Goal: Register for event/course

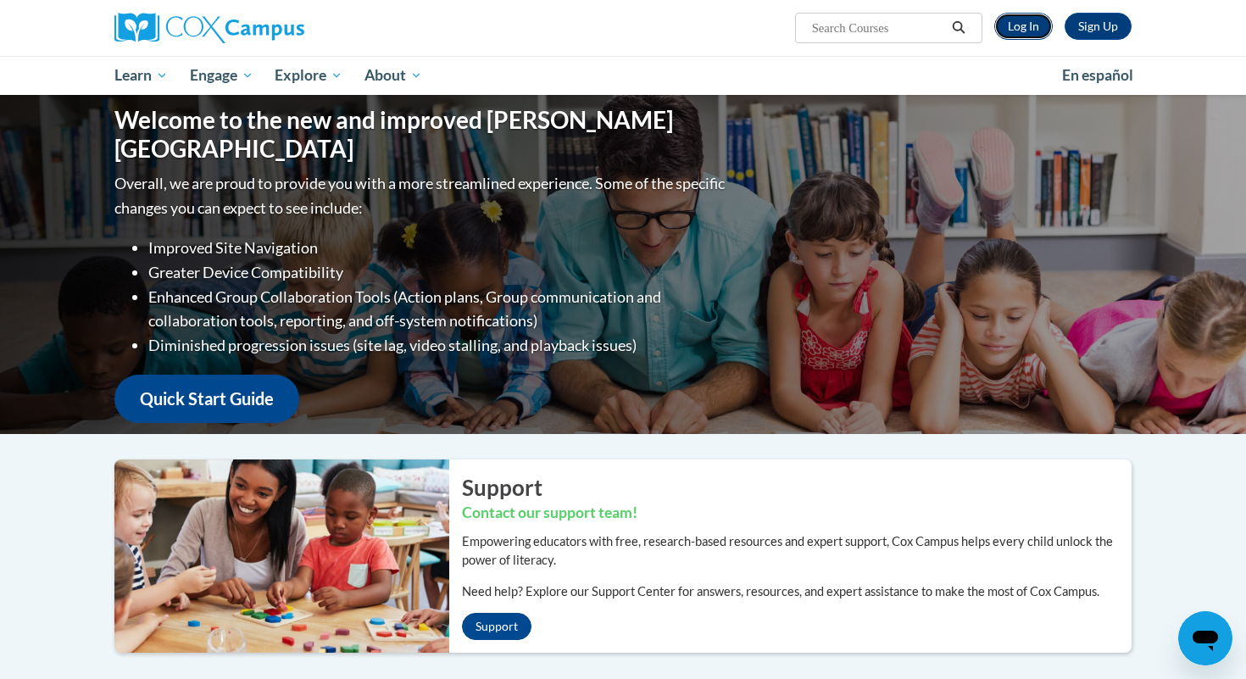
click at [1008, 25] on link "Log In" at bounding box center [1023, 26] width 58 height 27
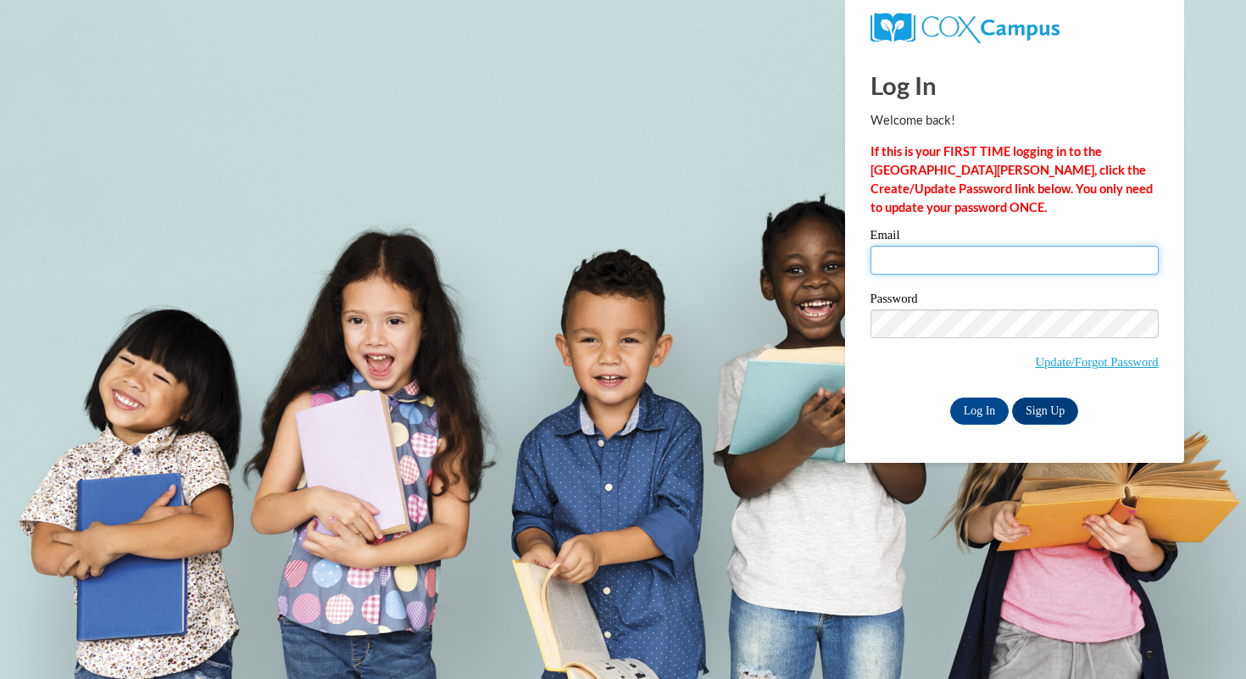
click at [894, 261] on input "Email" at bounding box center [1015, 260] width 288 height 29
type input "rlhoffman@butler.edu"
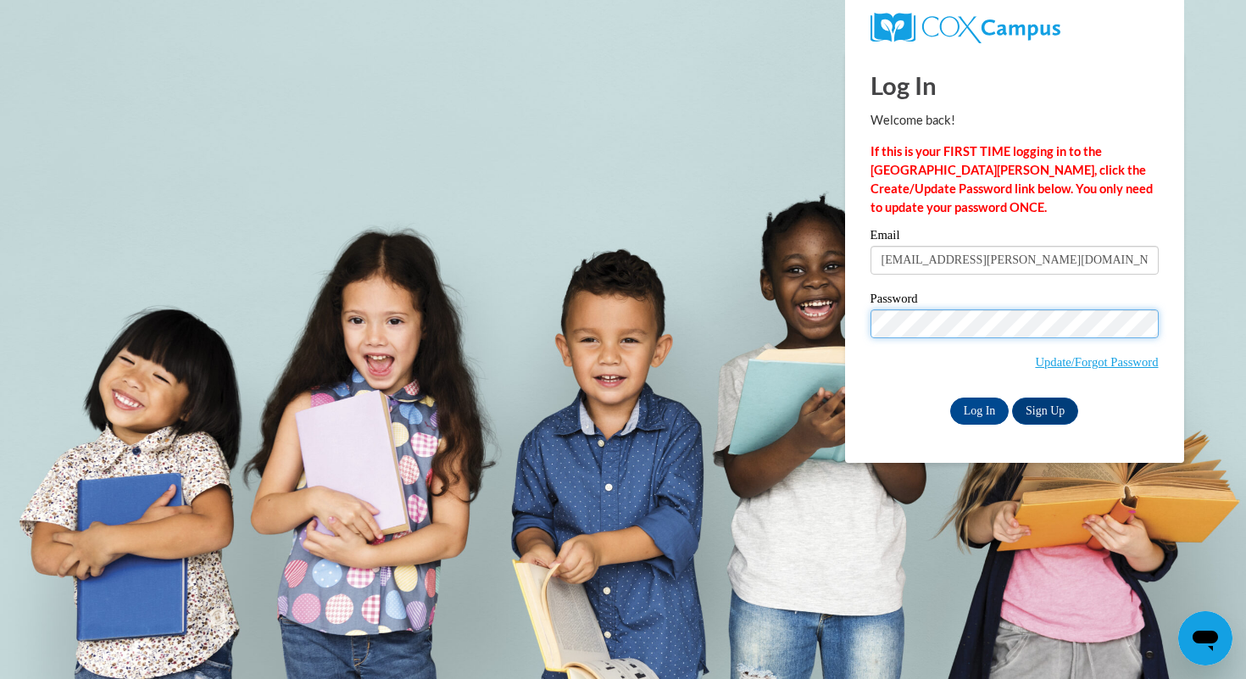
click at [950, 398] on input "Log In" at bounding box center [979, 411] width 59 height 27
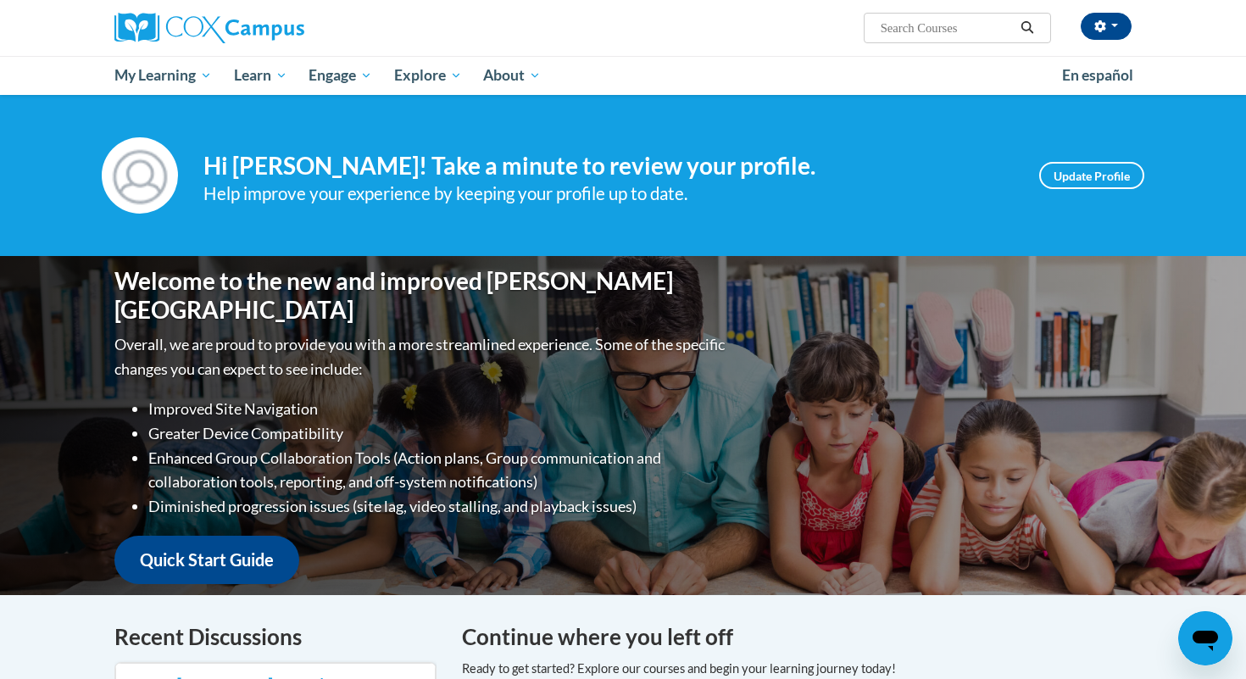
click at [930, 32] on input "Search..." at bounding box center [947, 28] width 136 height 20
type input "teaching writing"
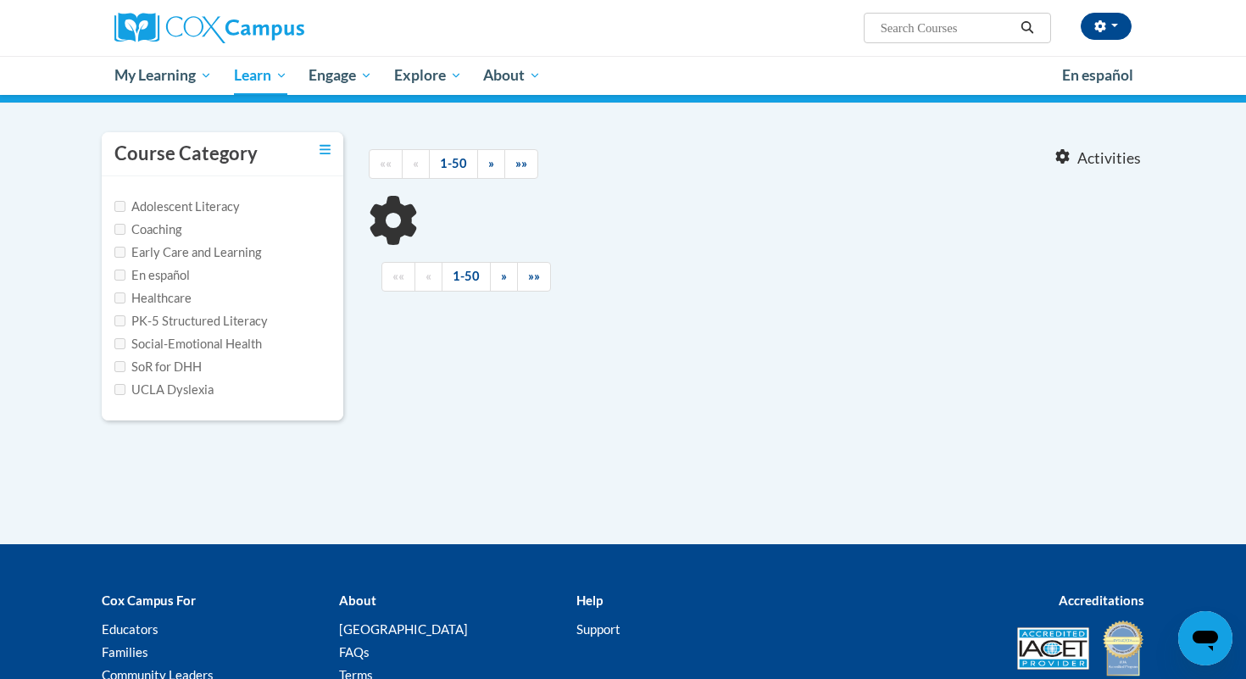
type input "teaching writing"
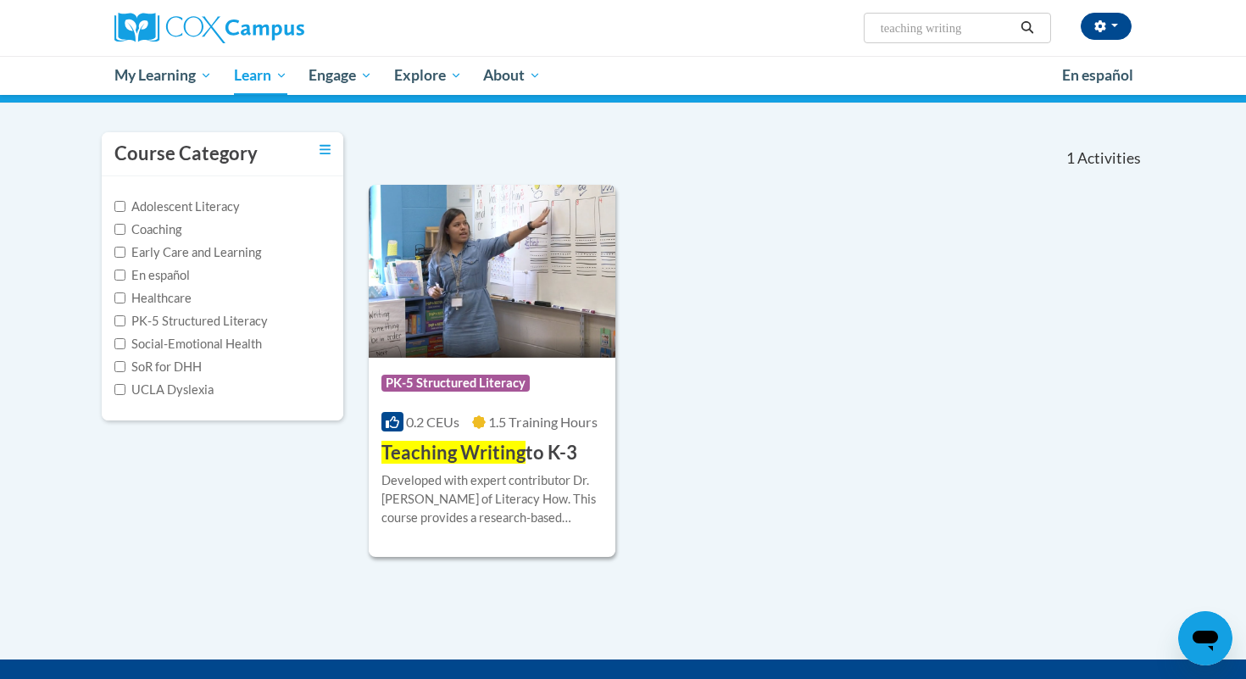
scroll to position [123, 0]
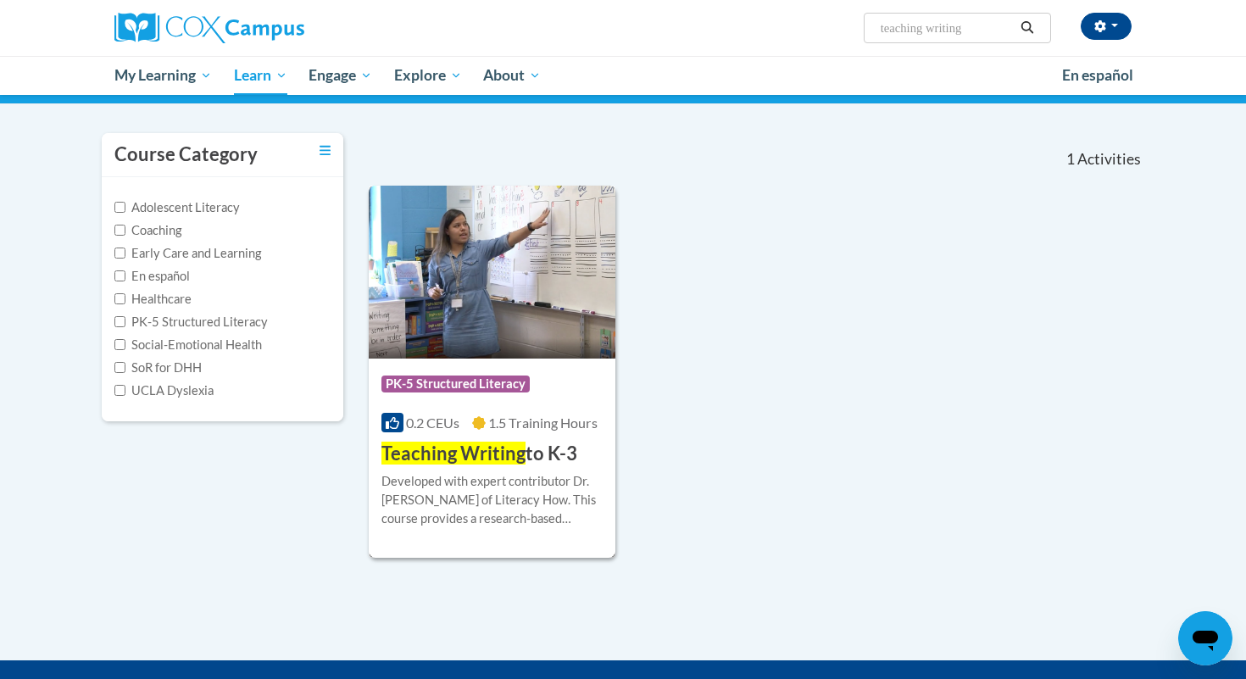
click at [545, 459] on h3 "Teaching Writing to K-3" at bounding box center [479, 454] width 196 height 26
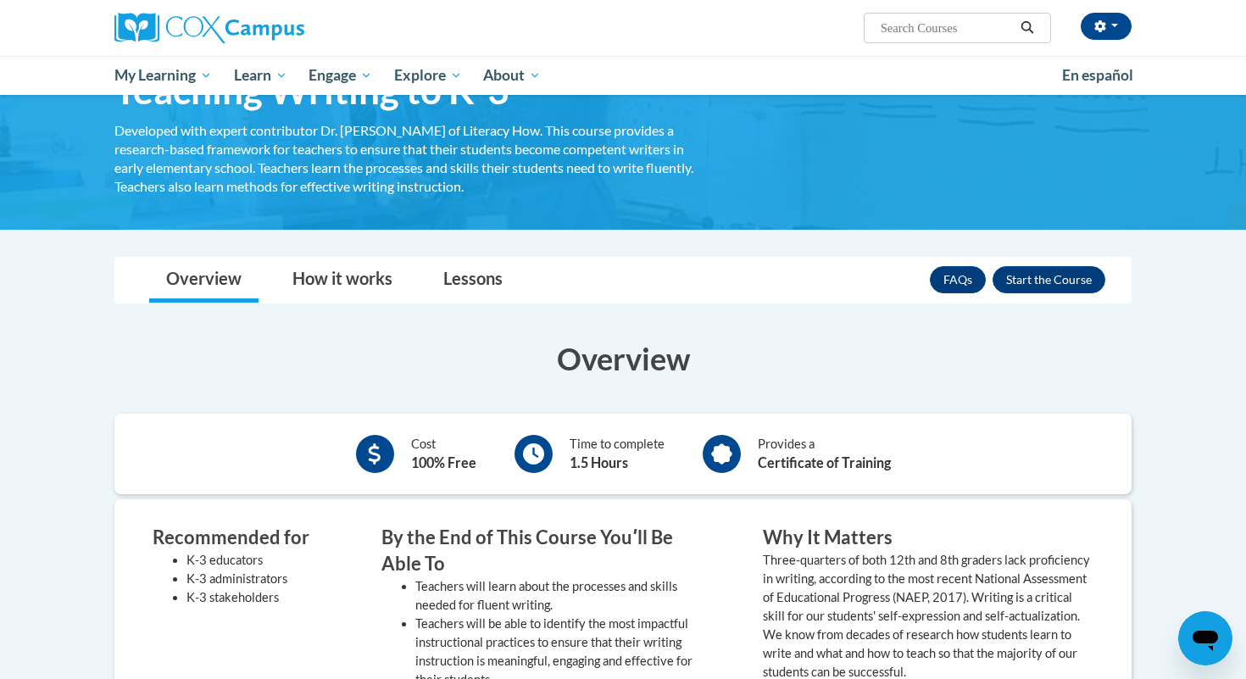
scroll to position [46, 0]
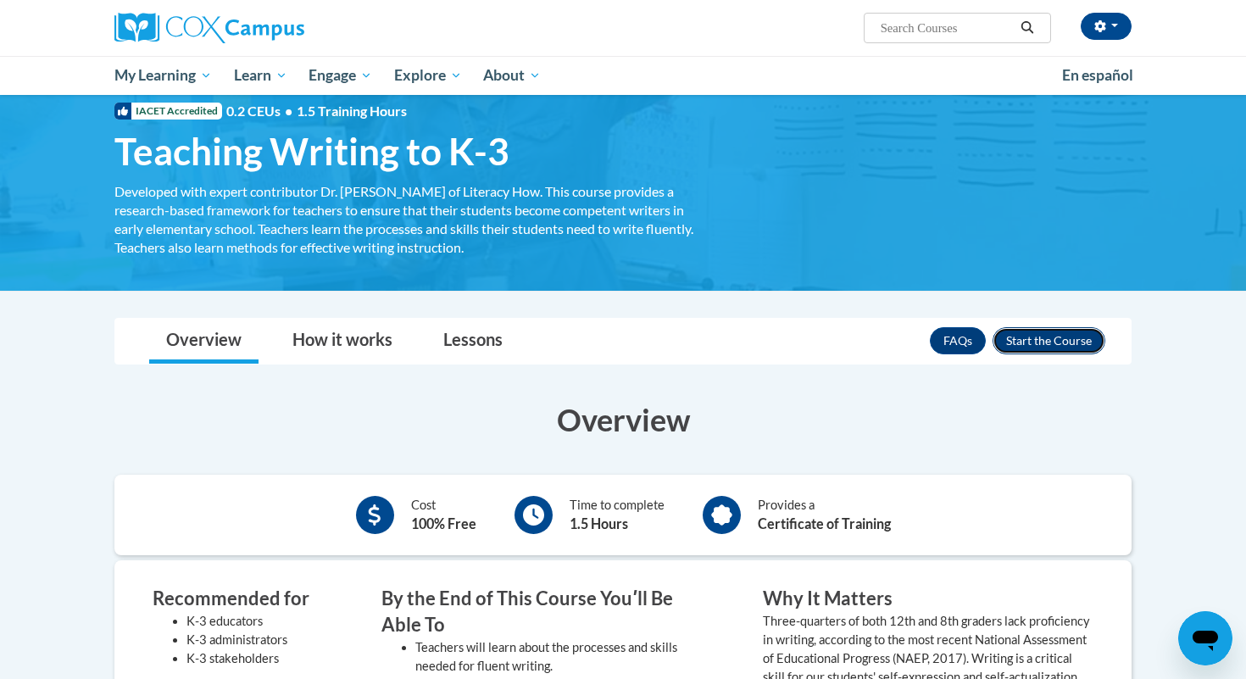
click at [1015, 342] on button "Enroll" at bounding box center [1049, 340] width 113 height 27
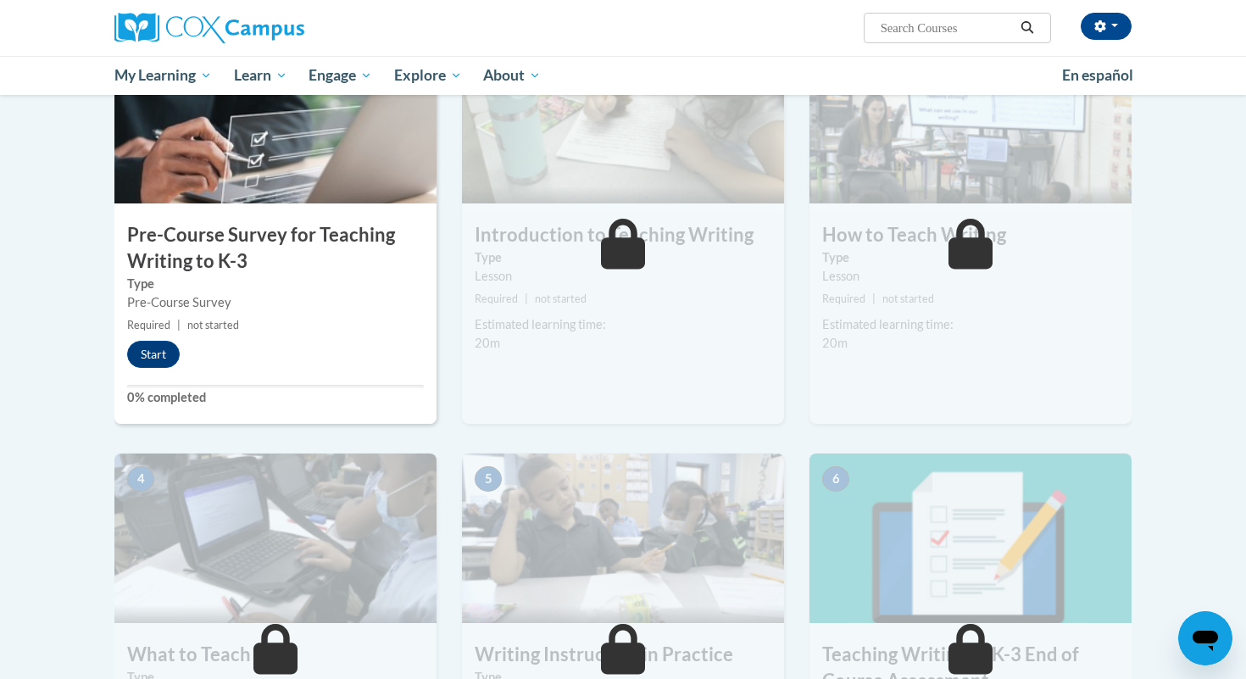
scroll to position [484, 0]
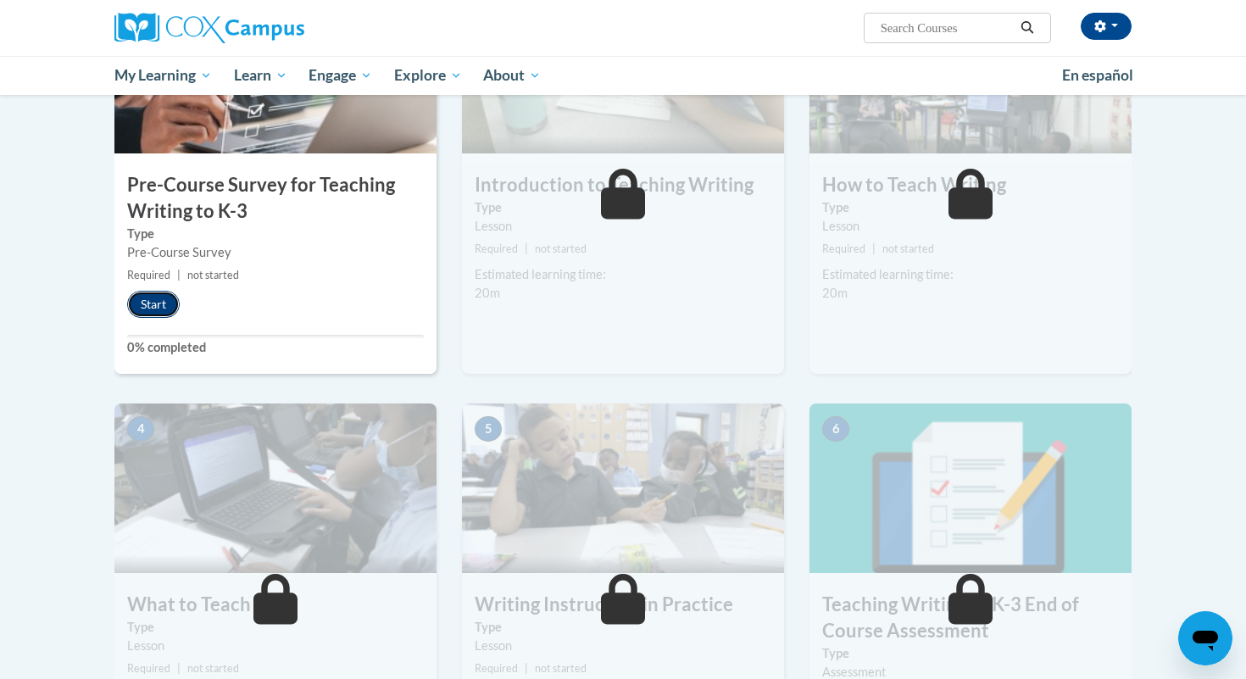
click at [163, 303] on button "Start" at bounding box center [153, 304] width 53 height 27
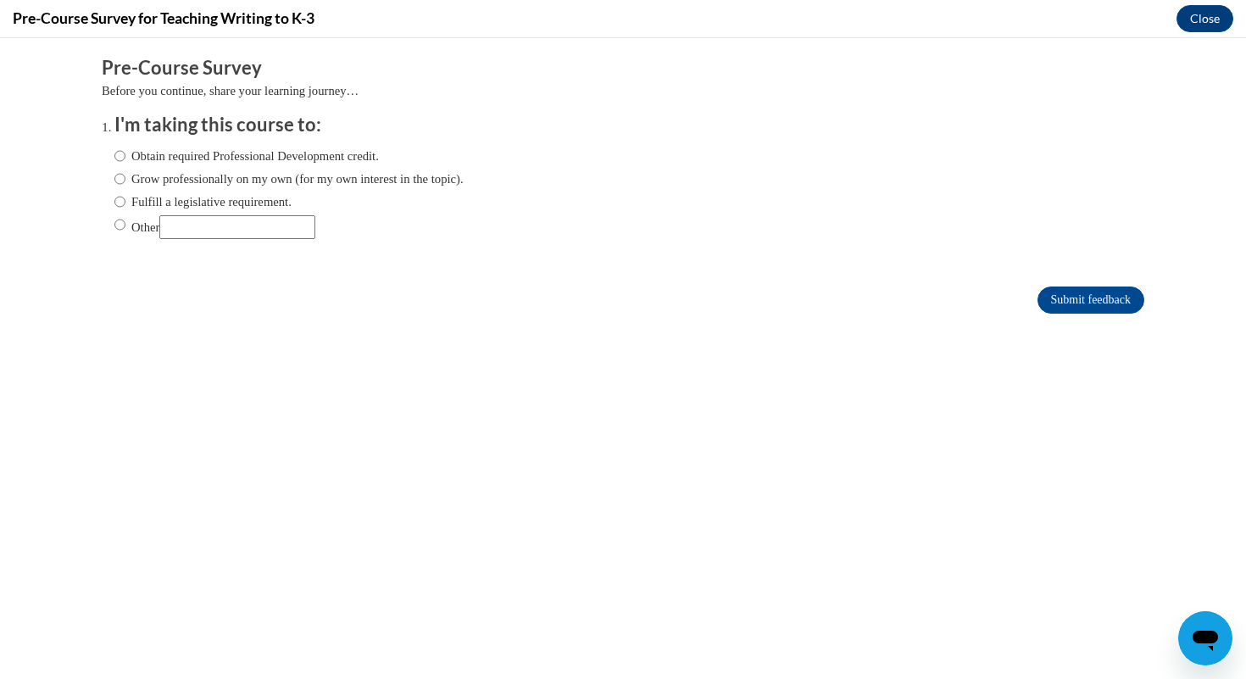
scroll to position [0, 0]
click at [194, 181] on label "Grow professionally on my own (for my own interest in the topic)." at bounding box center [288, 179] width 349 height 19
click at [125, 181] on input "Grow professionally on my own (for my own interest in the topic)." at bounding box center [119, 179] width 11 height 19
radio input "true"
click at [1050, 306] on input "Submit feedback" at bounding box center [1091, 300] width 107 height 27
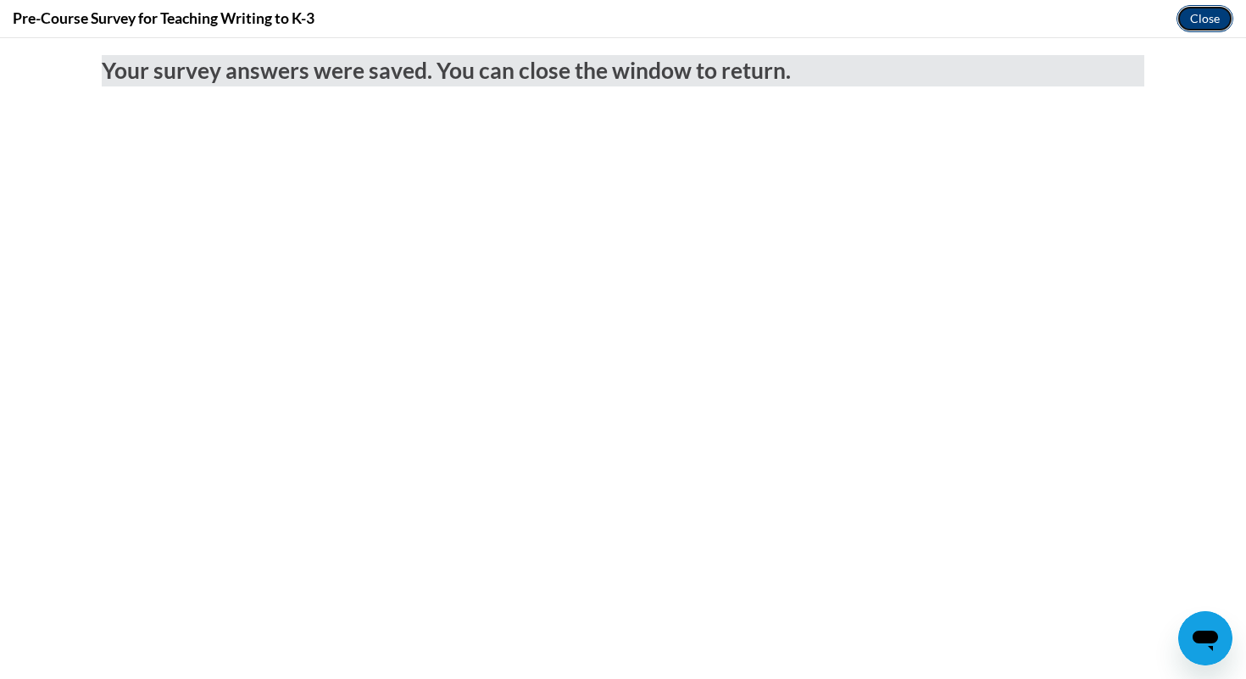
click at [1194, 6] on button "Close" at bounding box center [1205, 18] width 57 height 27
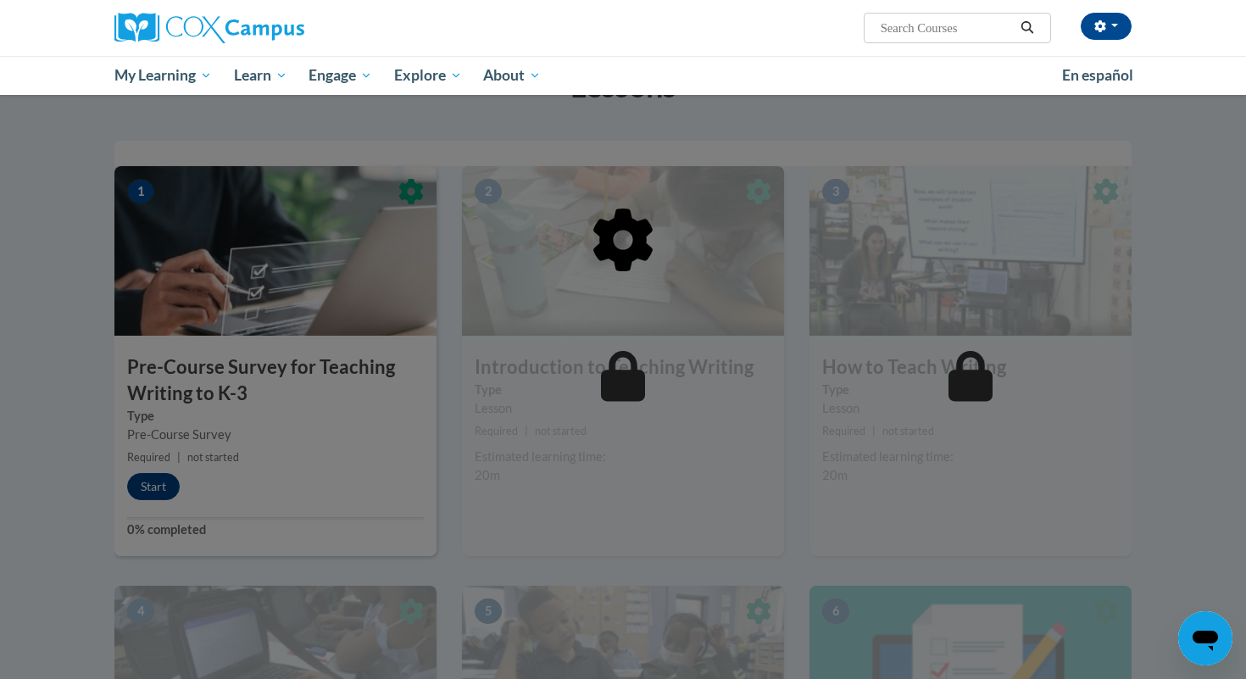
scroll to position [306, 0]
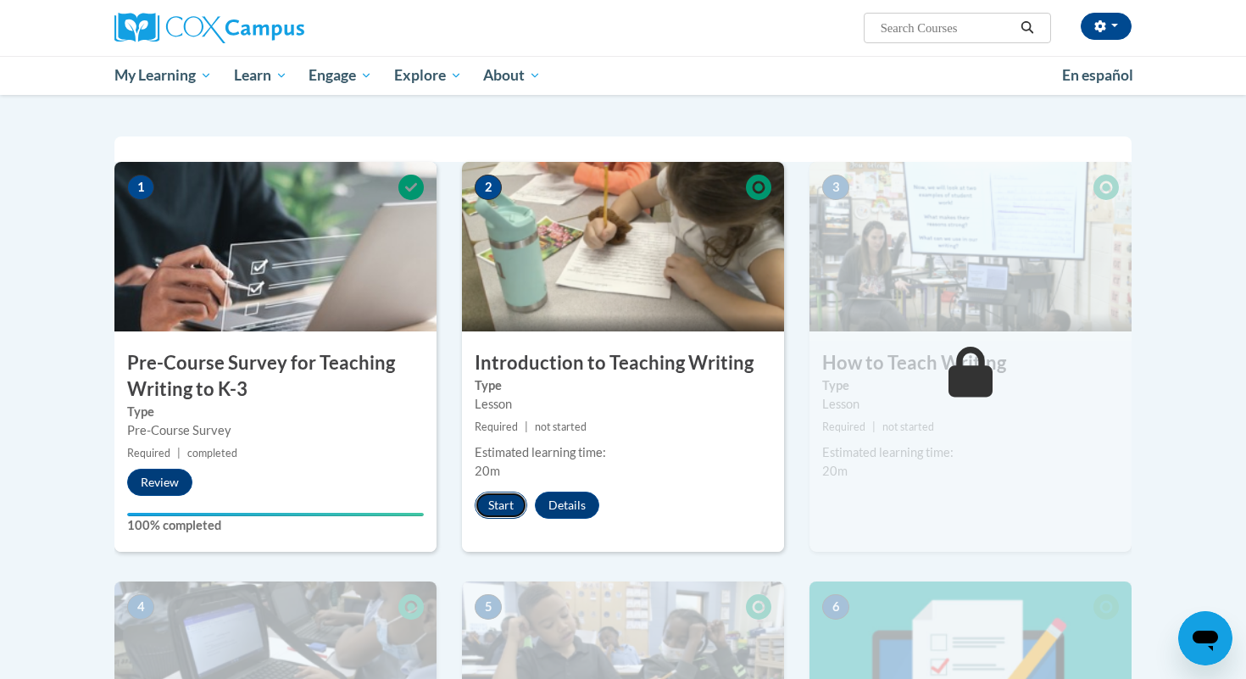
click at [509, 496] on button "Start" at bounding box center [501, 505] width 53 height 27
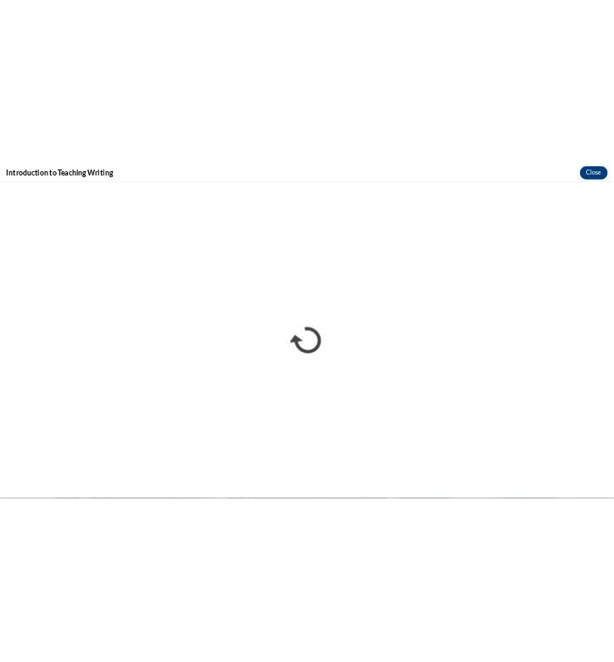
scroll to position [0, 0]
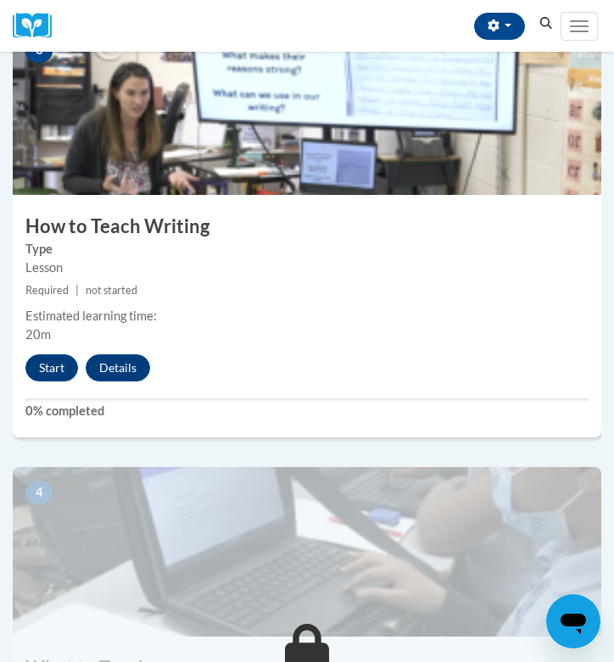
scroll to position [1270, 0]
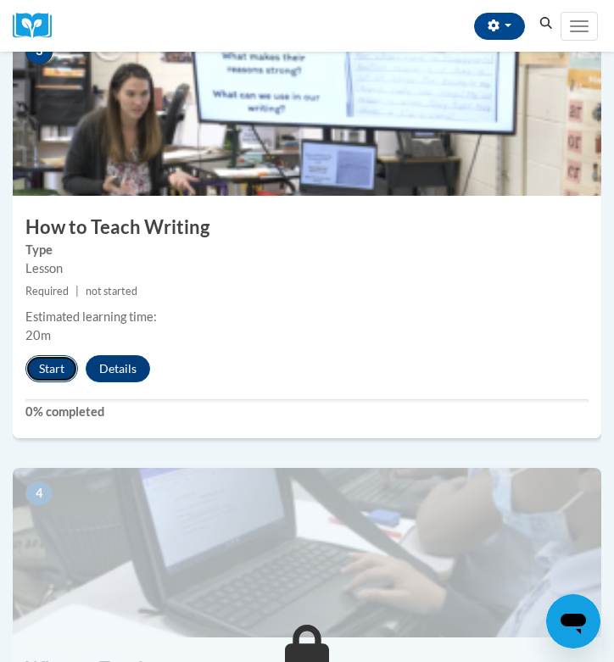
click at [64, 368] on button "Start" at bounding box center [51, 368] width 53 height 27
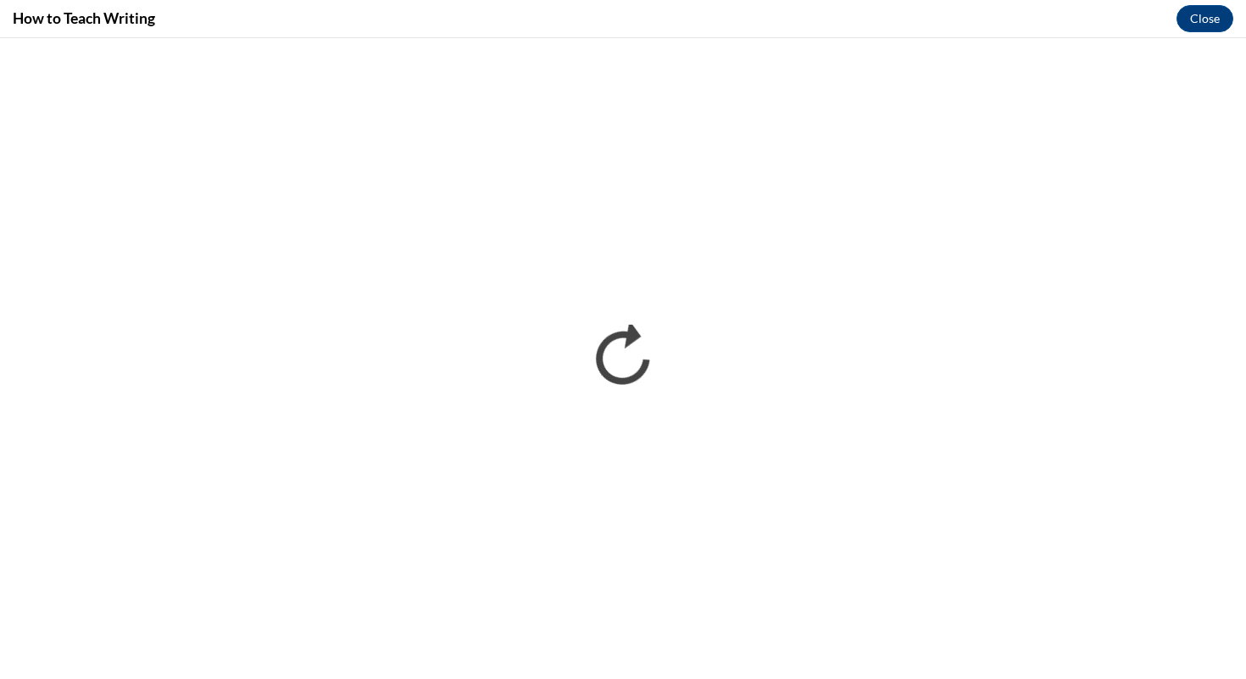
scroll to position [1025, 0]
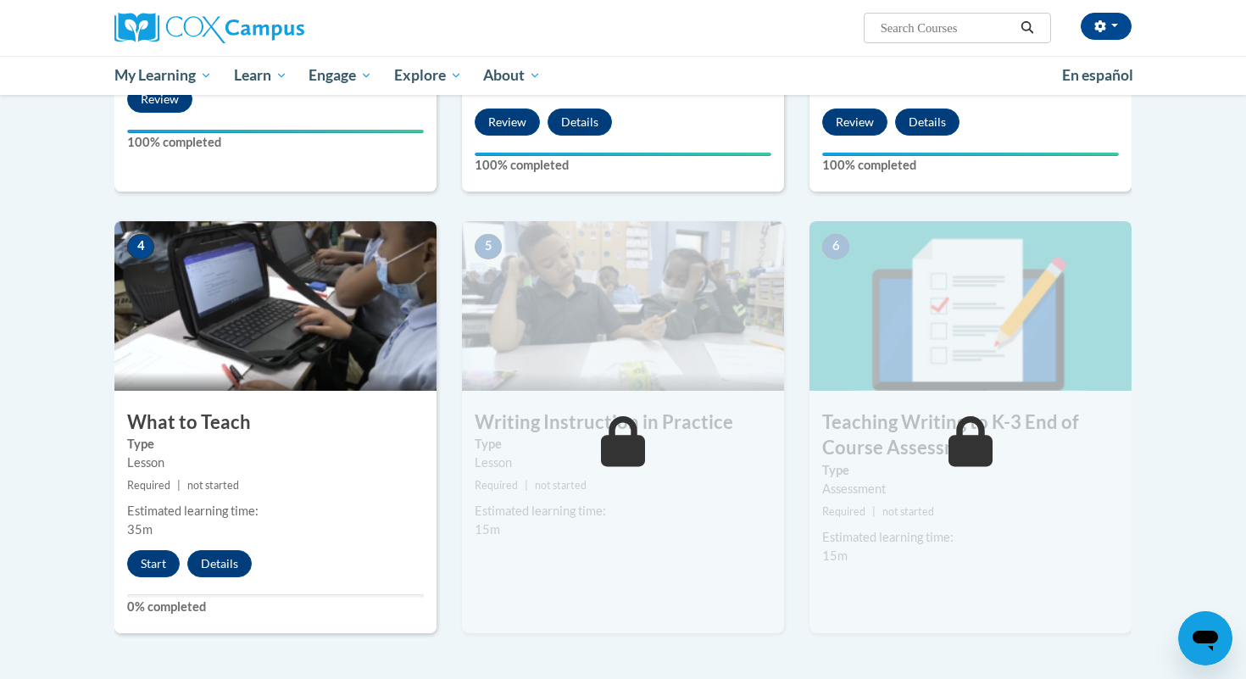
scroll to position [687, 0]
